Goal: Task Accomplishment & Management: Use online tool/utility

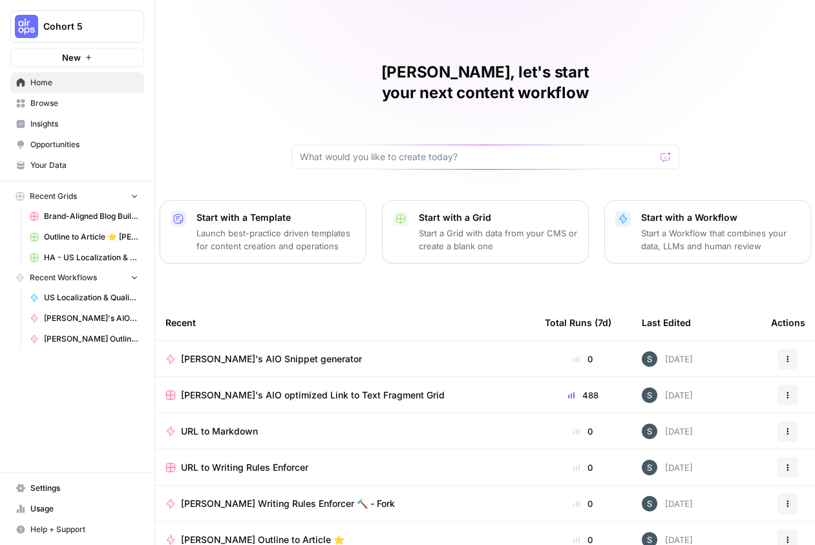
click at [299, 389] on span "[PERSON_NAME]'s AIO optimized Link to Text Fragment Grid" at bounding box center [313, 395] width 264 height 13
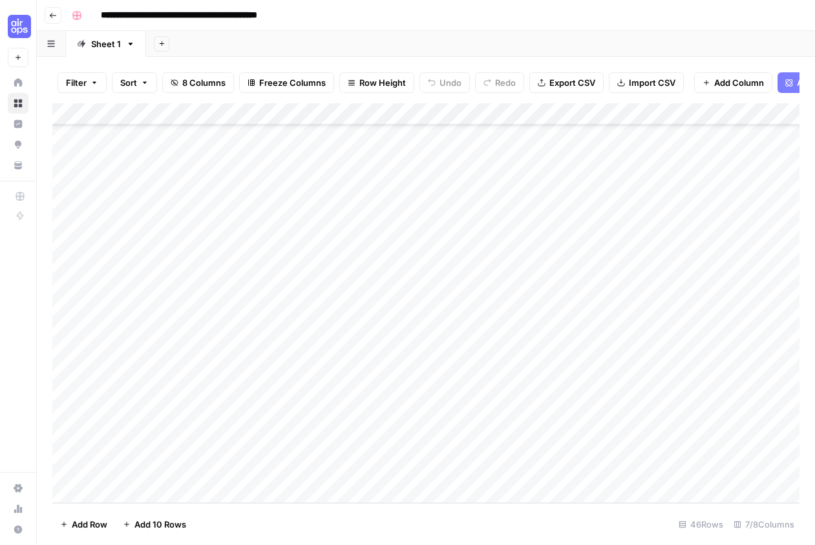
scroll to position [653, 102]
click at [544, 85] on button "Export CSV" at bounding box center [566, 82] width 74 height 21
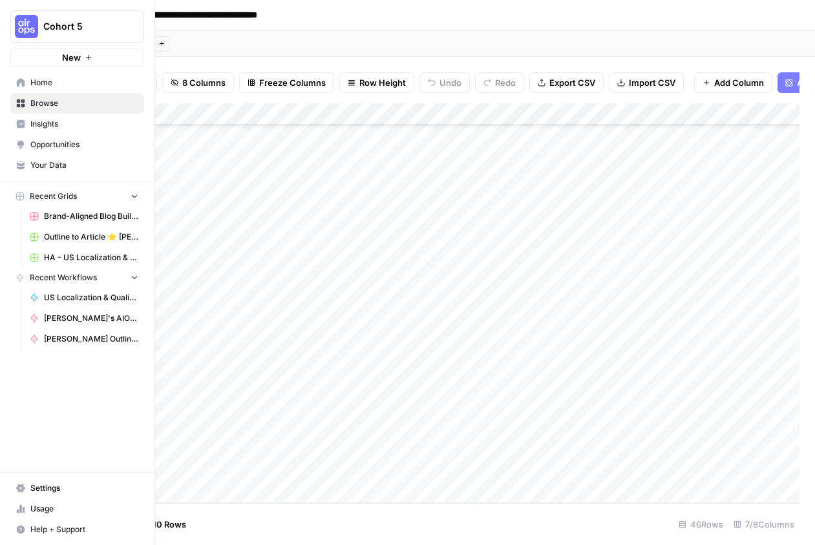
click at [22, 81] on icon at bounding box center [21, 82] width 8 height 8
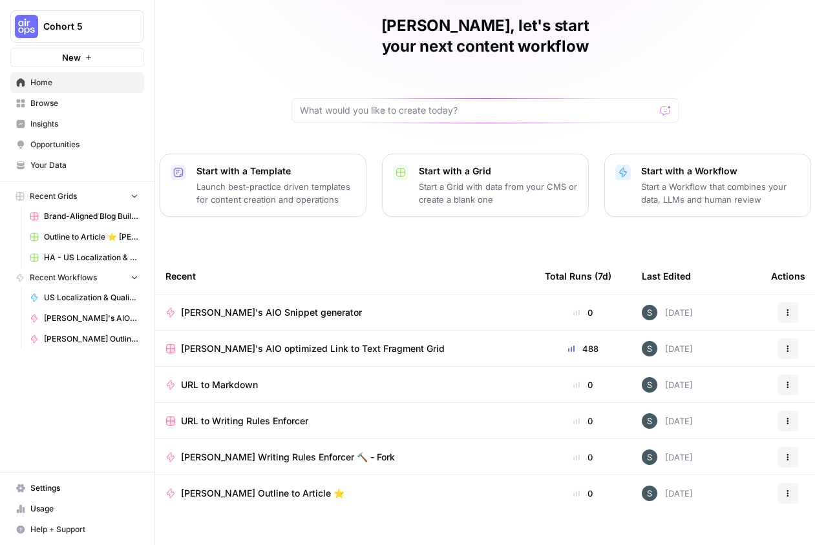
scroll to position [49, 0]
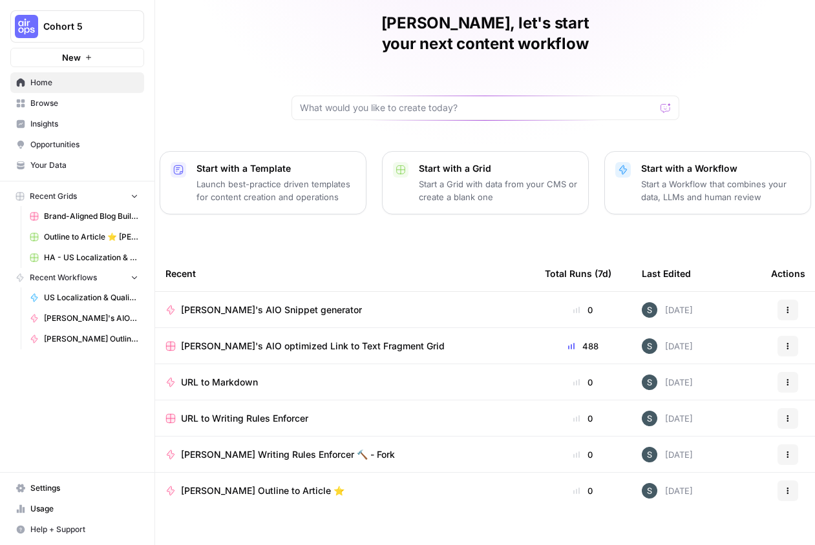
click at [92, 105] on span "Browse" at bounding box center [84, 104] width 108 height 12
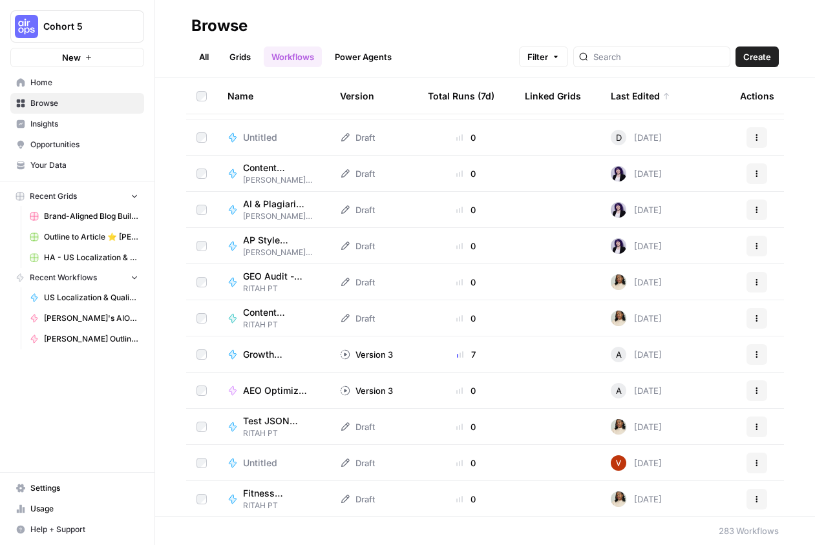
scroll to position [219, 0]
